Goal: Information Seeking & Learning: Understand process/instructions

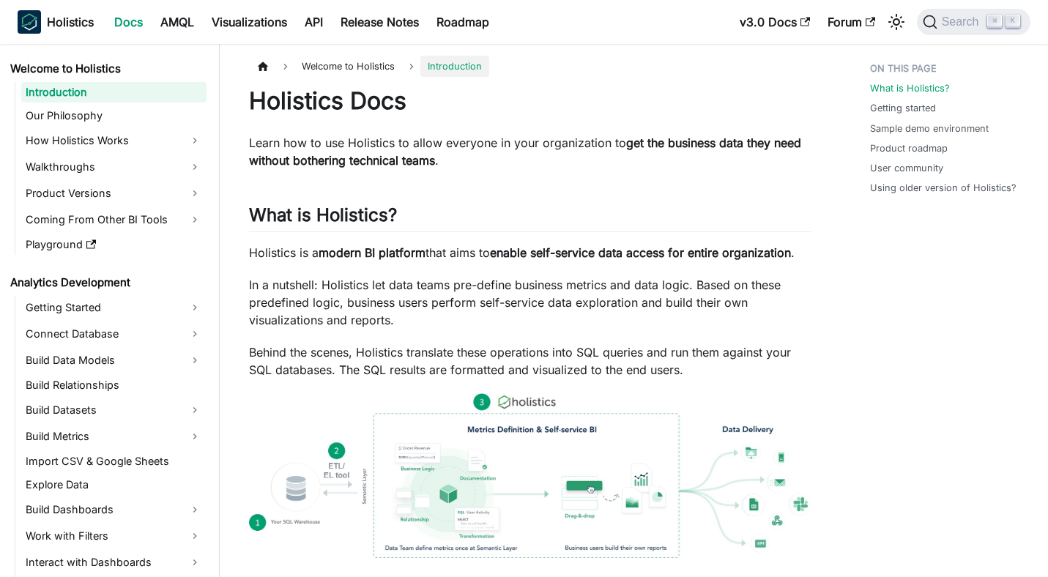
scroll to position [14, 0]
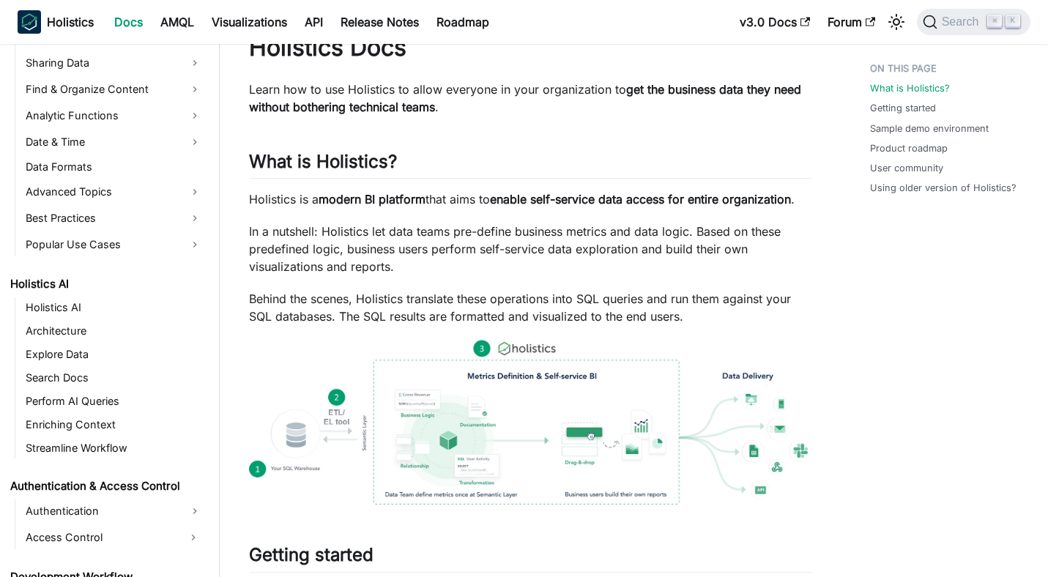
scroll to position [113, 0]
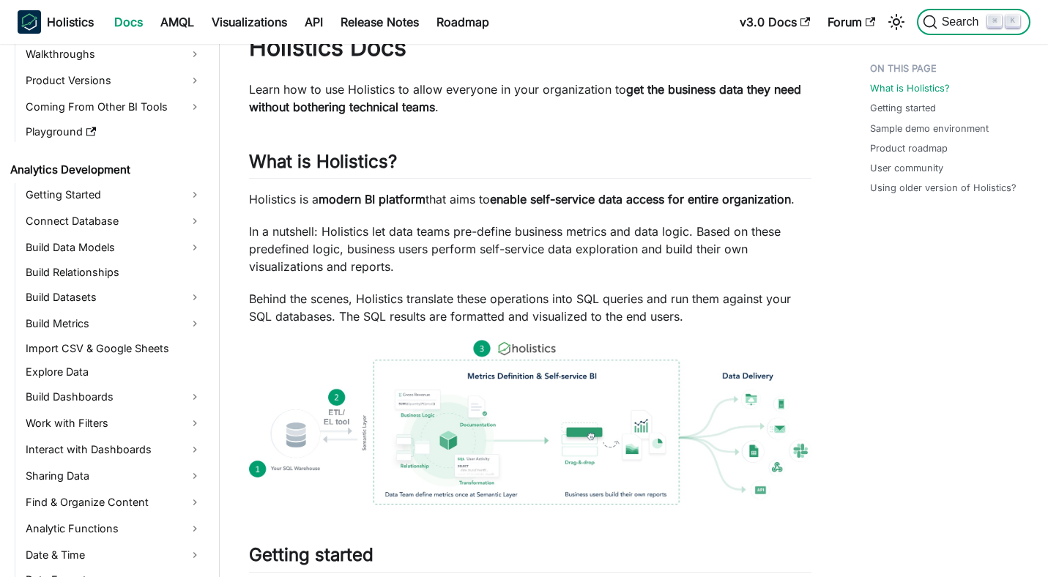
click at [953, 22] on span "Search" at bounding box center [962, 21] width 51 height 13
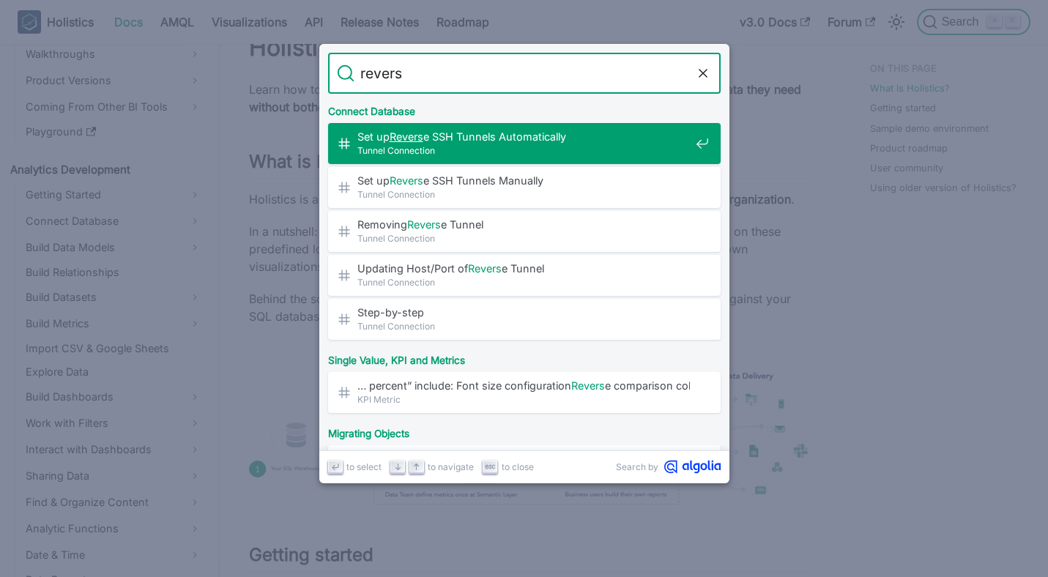
type input "reverse"
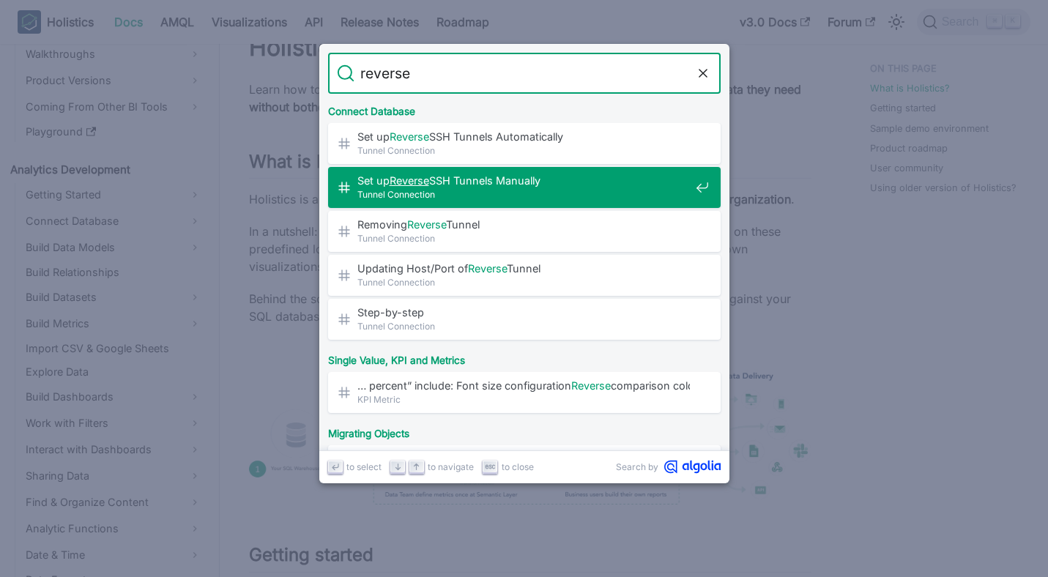
click at [657, 169] on div "Set up Reverse SSH Tunnels Manually​ Tunnel Connection" at bounding box center [529, 187] width 384 height 41
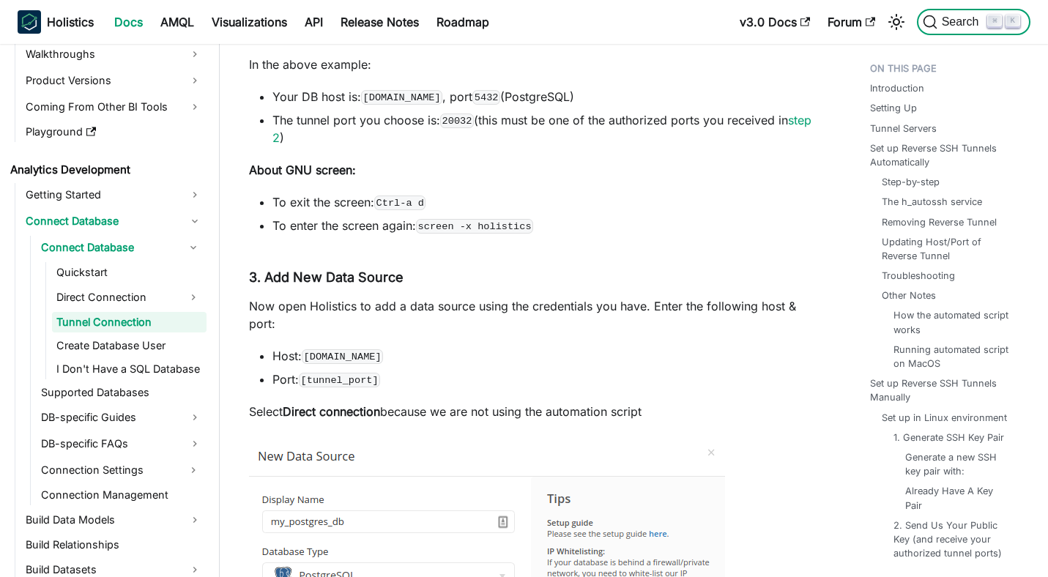
scroll to position [7515, 0]
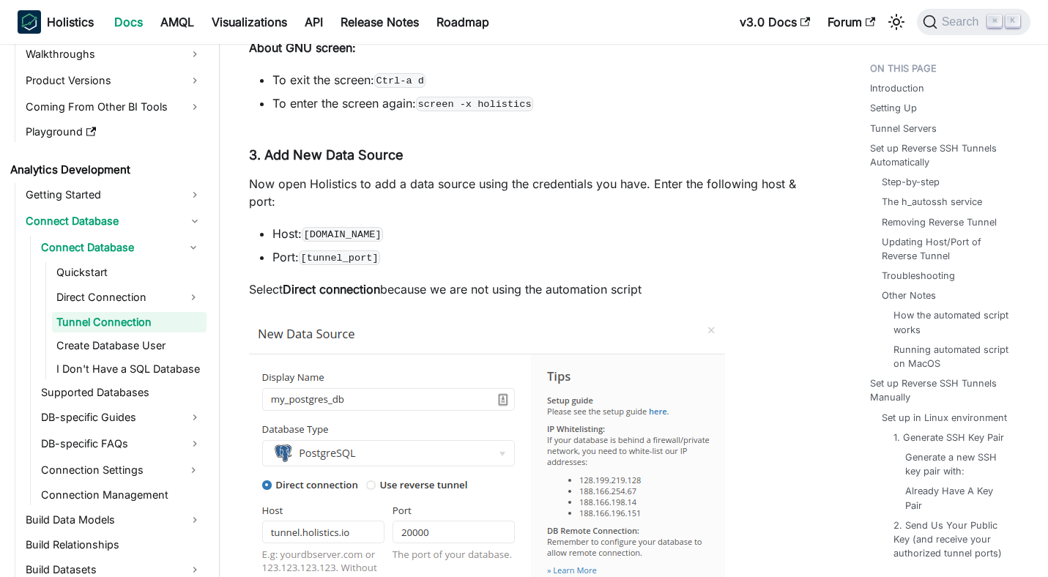
click at [383, 238] on code "[DOMAIN_NAME]" at bounding box center [342, 234] width 81 height 15
copy ul "Host: [DOMAIN_NAME]"
